Goal: Information Seeking & Learning: Learn about a topic

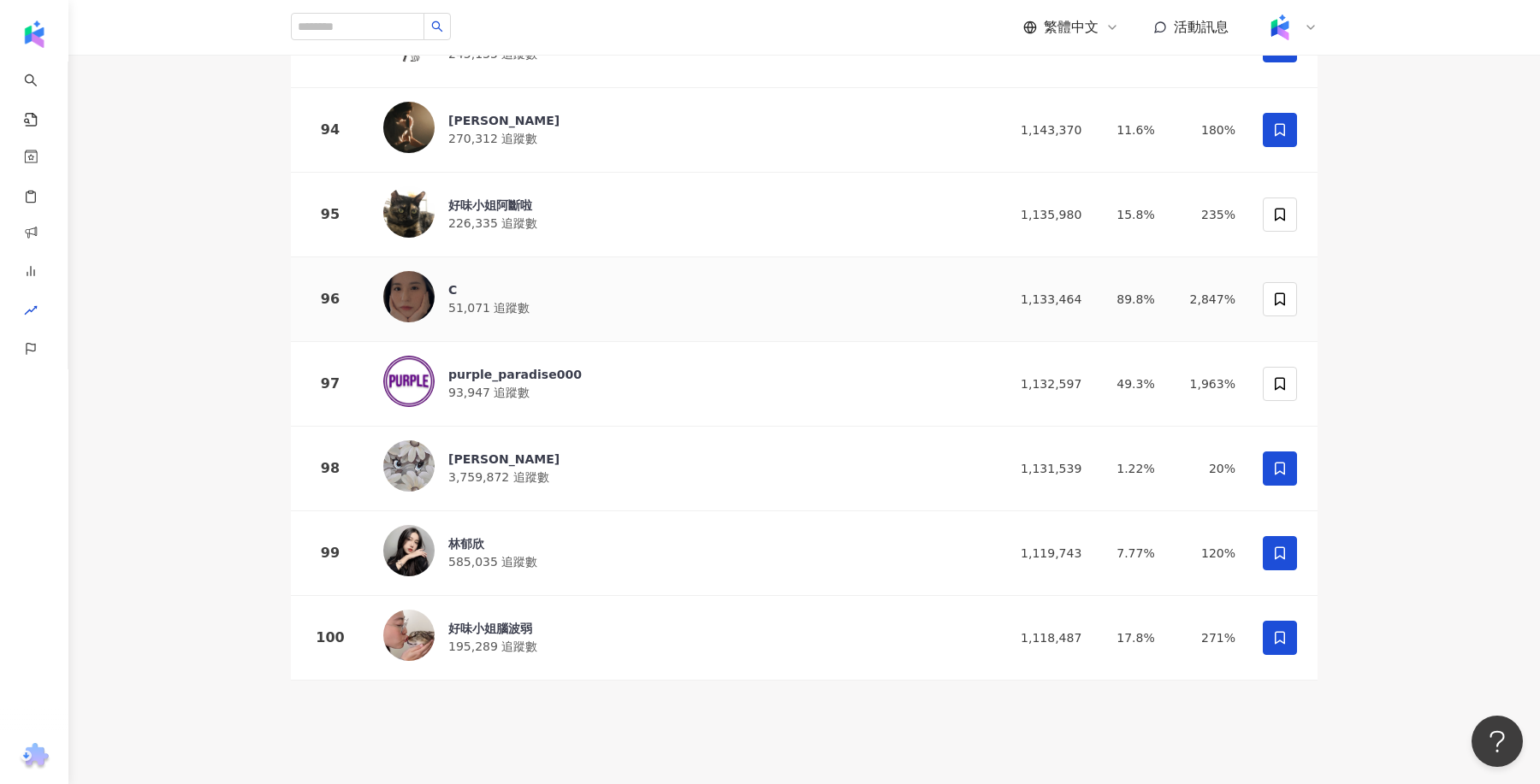
click at [402, 271] on img at bounding box center [408, 296] width 51 height 51
click at [548, 366] on div "purple_paradise000" at bounding box center [515, 374] width 134 height 17
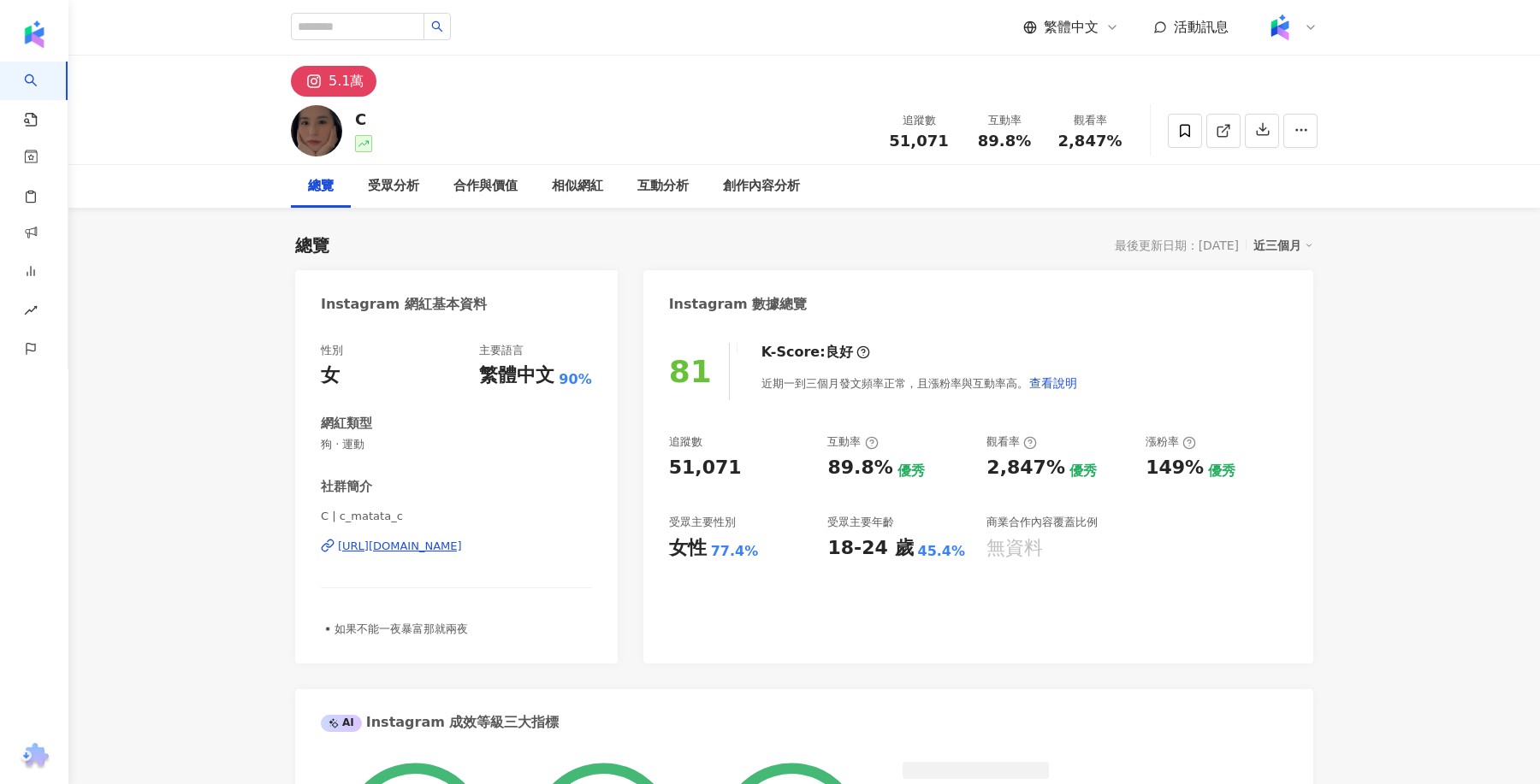
click at [414, 546] on div "https://www.instagram.com/c_matata_c/" at bounding box center [400, 546] width 124 height 15
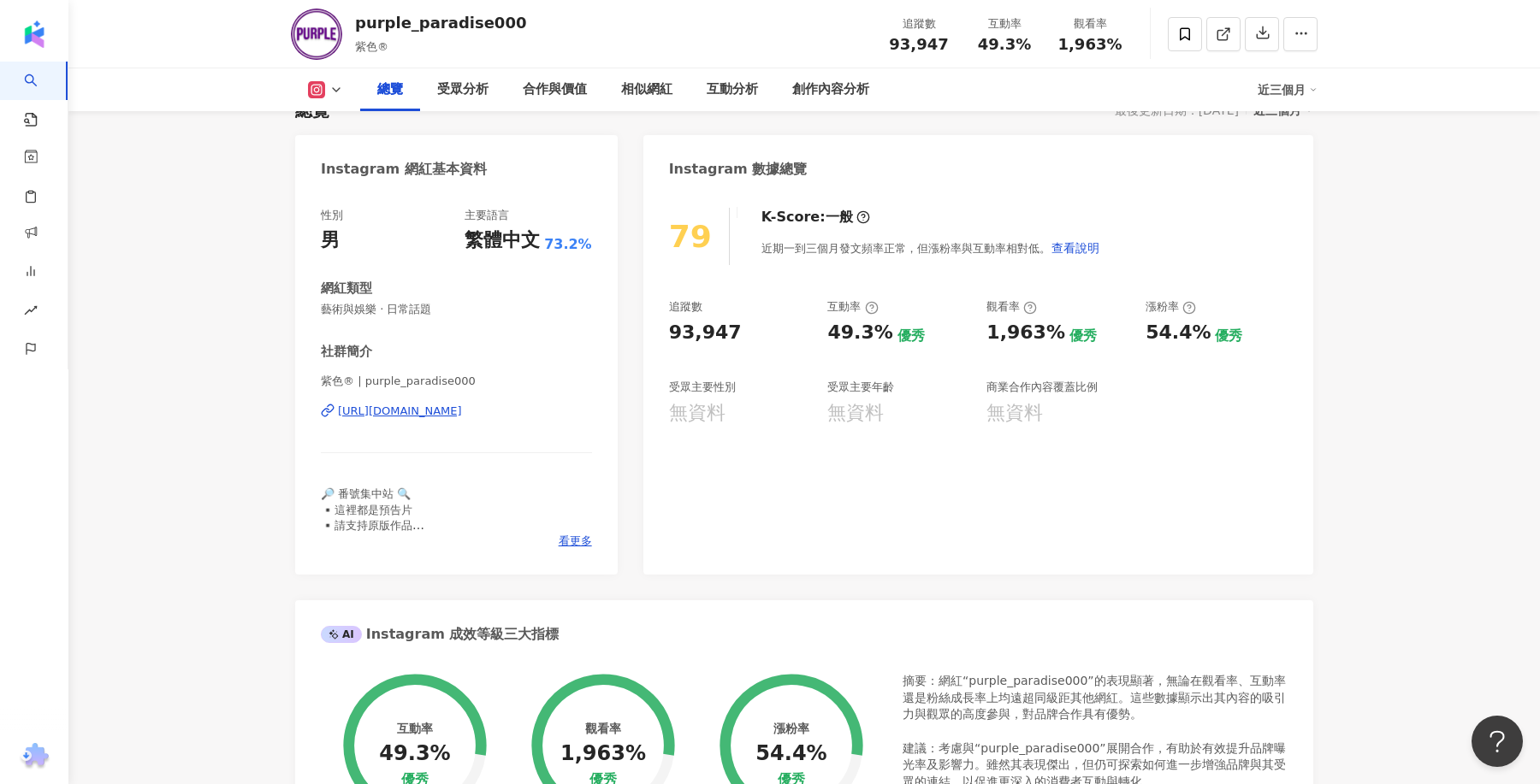
click at [462, 412] on div "https://www.instagram.com/purple_paradise000/" at bounding box center [400, 411] width 124 height 15
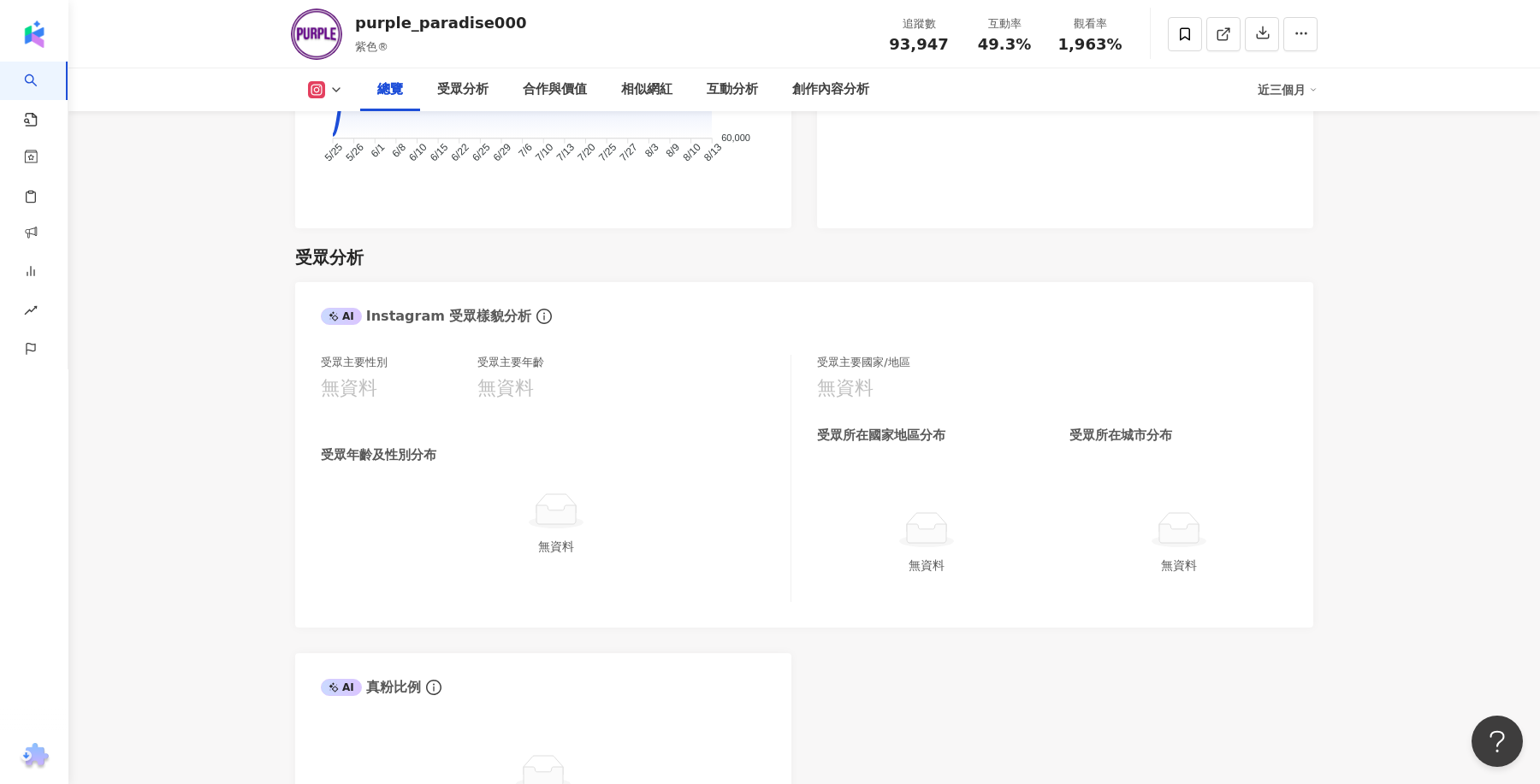
scroll to position [1383, 0]
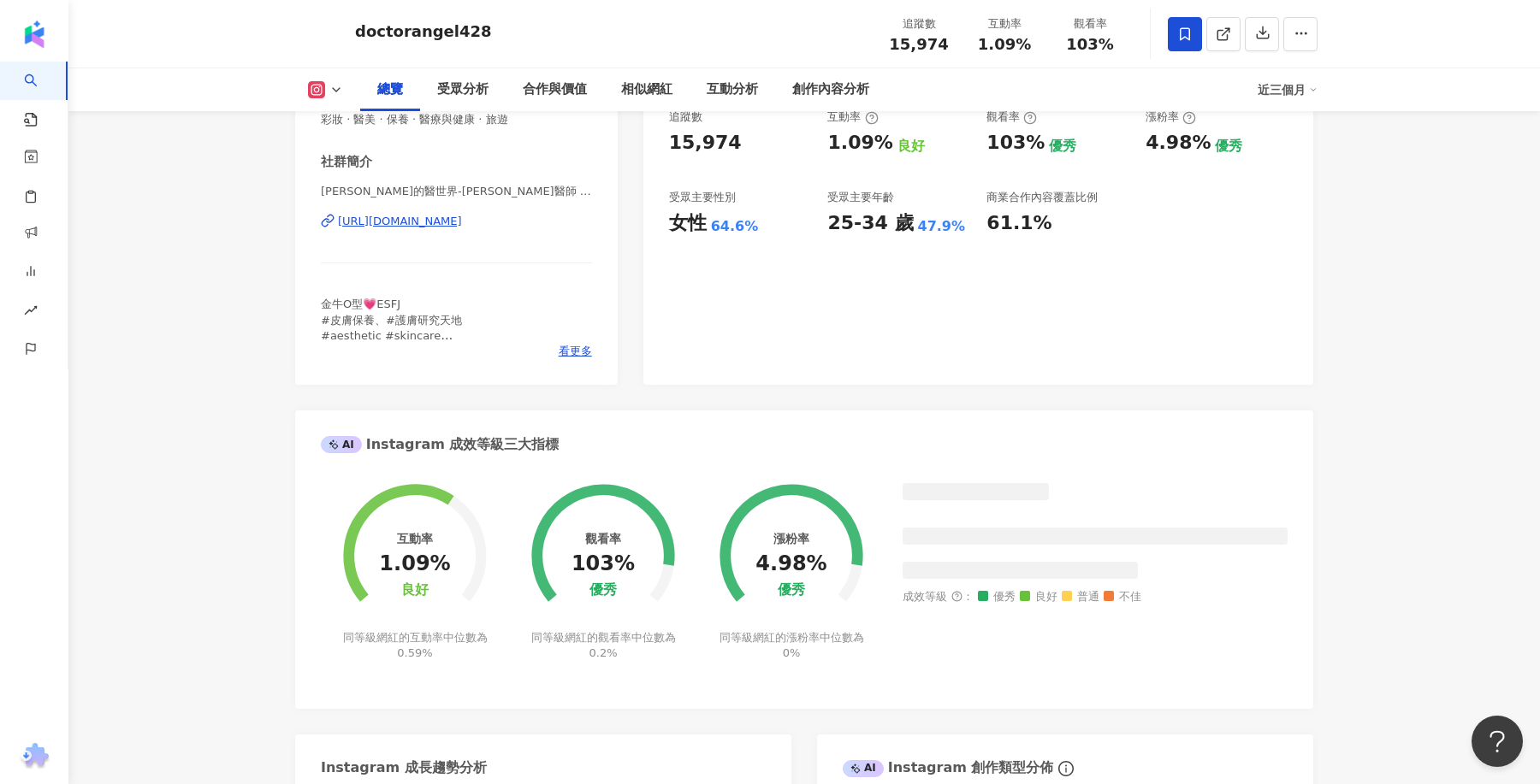
scroll to position [318, 0]
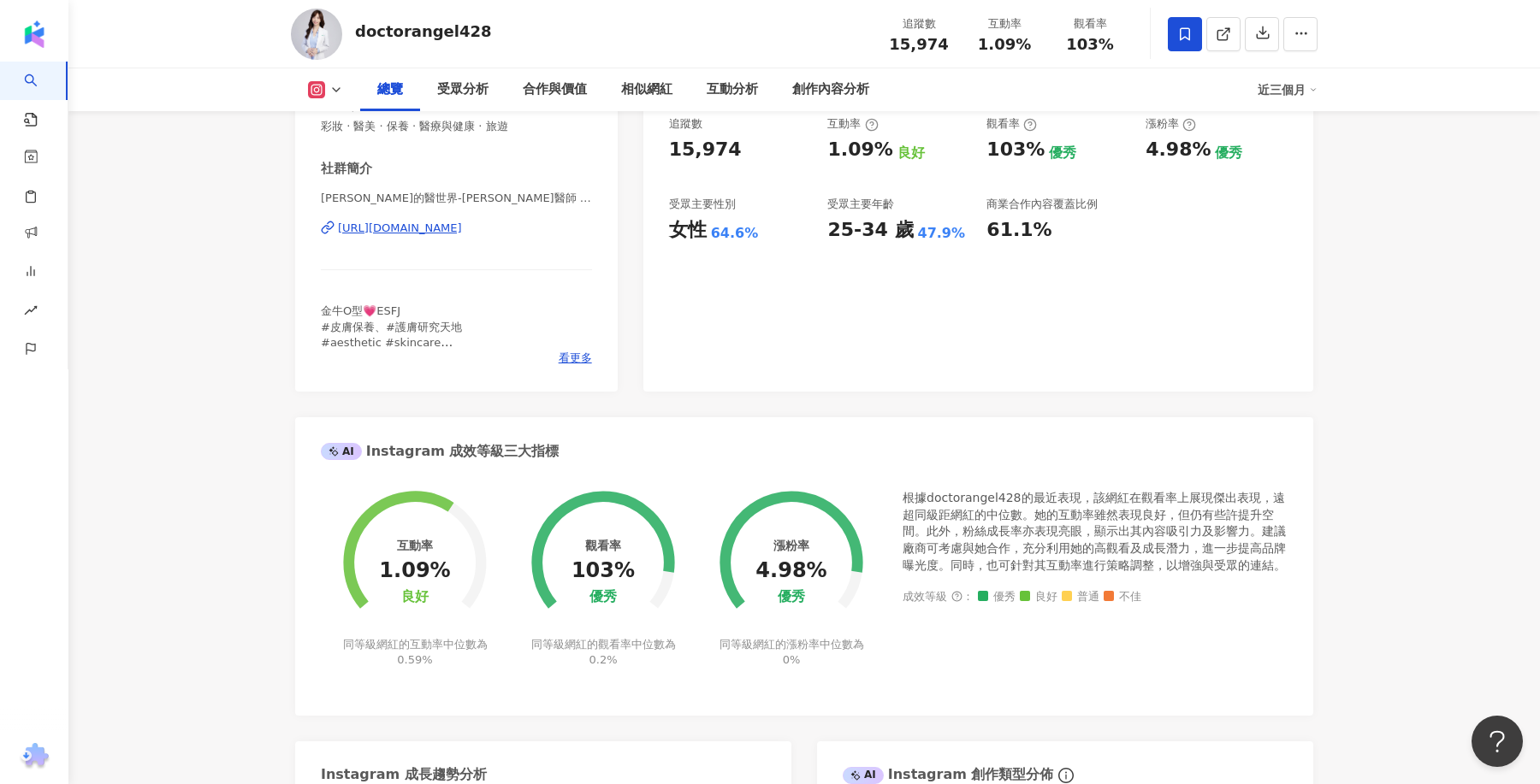
click at [462, 232] on div "https://www.instagram.com/doctorangel428/" at bounding box center [400, 228] width 124 height 15
